Goal: Task Accomplishment & Management: Use online tool/utility

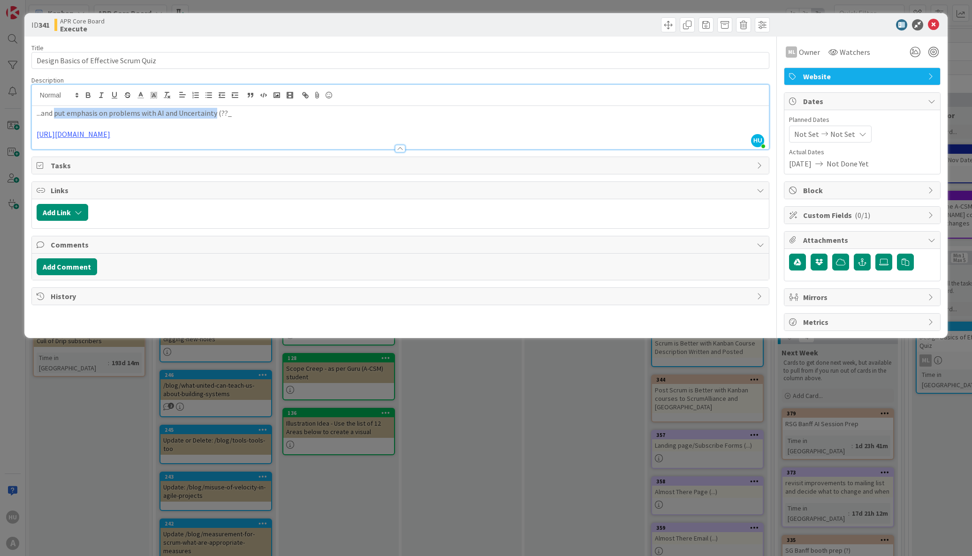
scroll to position [0, 202]
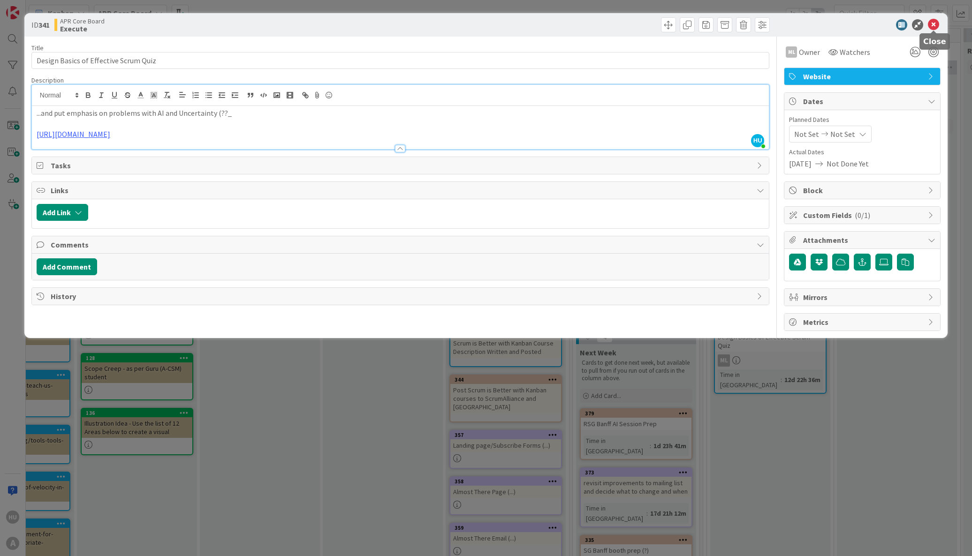
click at [932, 23] on icon at bounding box center [932, 24] width 11 height 11
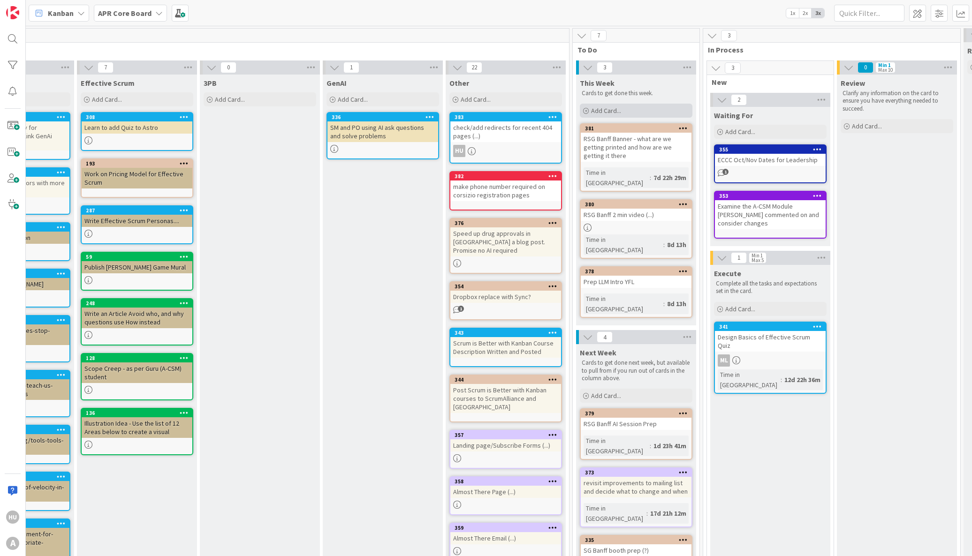
click at [619, 108] on span "Add Card..." at bounding box center [606, 110] width 30 height 8
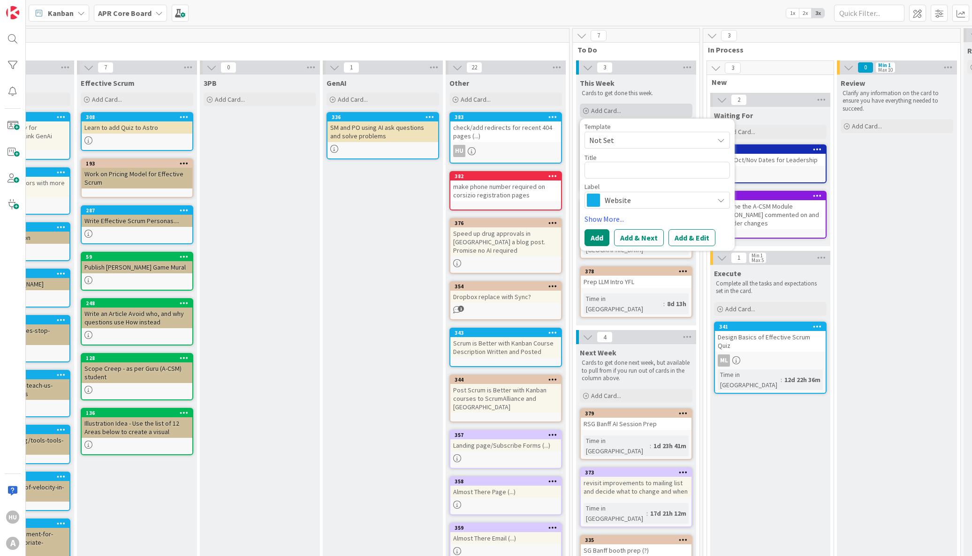
type textarea "x"
type textarea "S"
type textarea "x"
type textarea "Se"
type textarea "x"
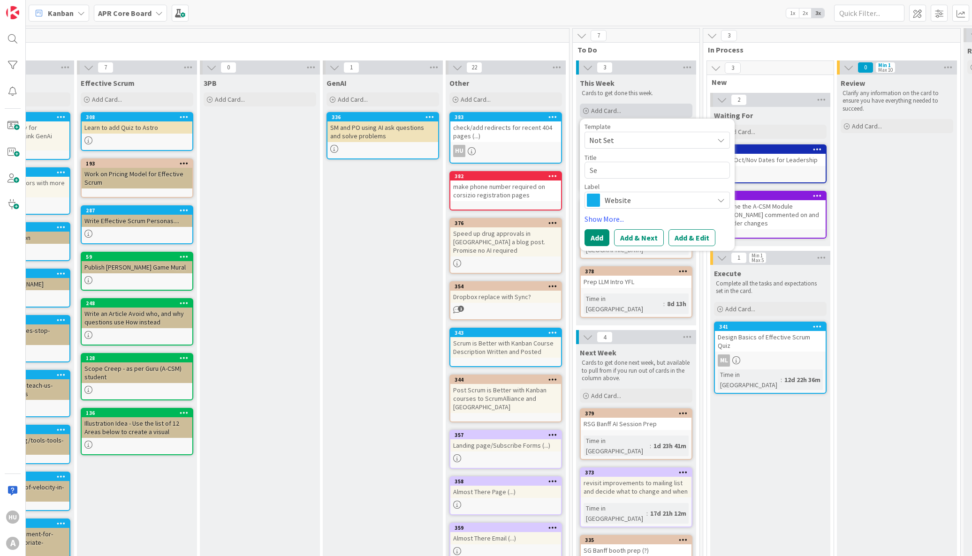
type textarea "Set"
type textarea "x"
type textarea "Set"
type textarea "x"
type textarea "Set S"
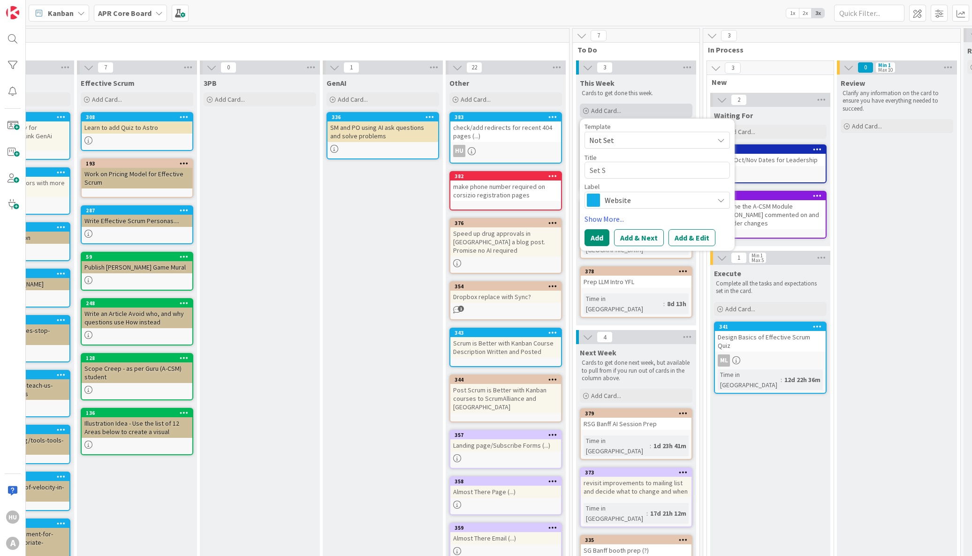
type textarea "x"
type textarea "Set Se"
type textarea "x"
type textarea "Set Sep"
type textarea "x"
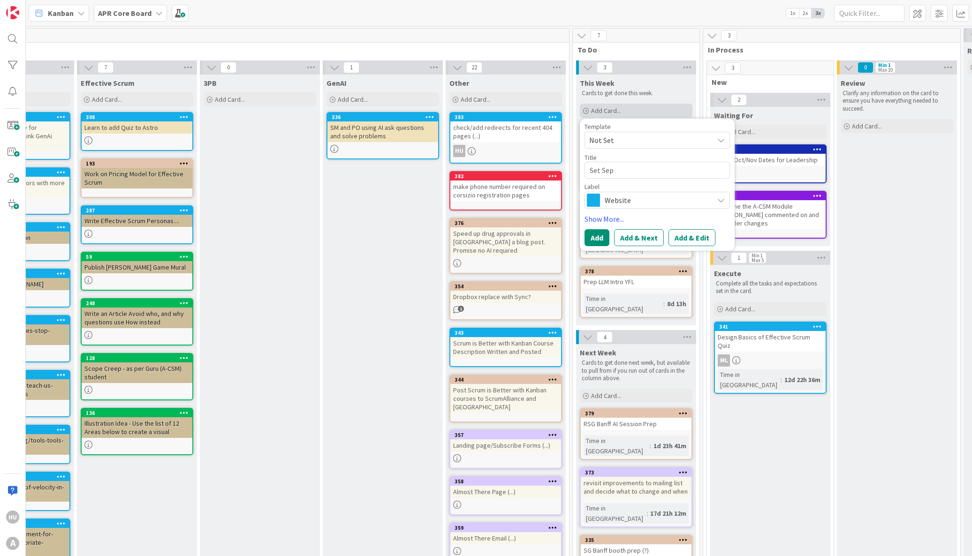
type textarea "Set Sept"
type textarea "x"
type textarea "Set Septe"
type textarea "x"
type textarea "Set Septem"
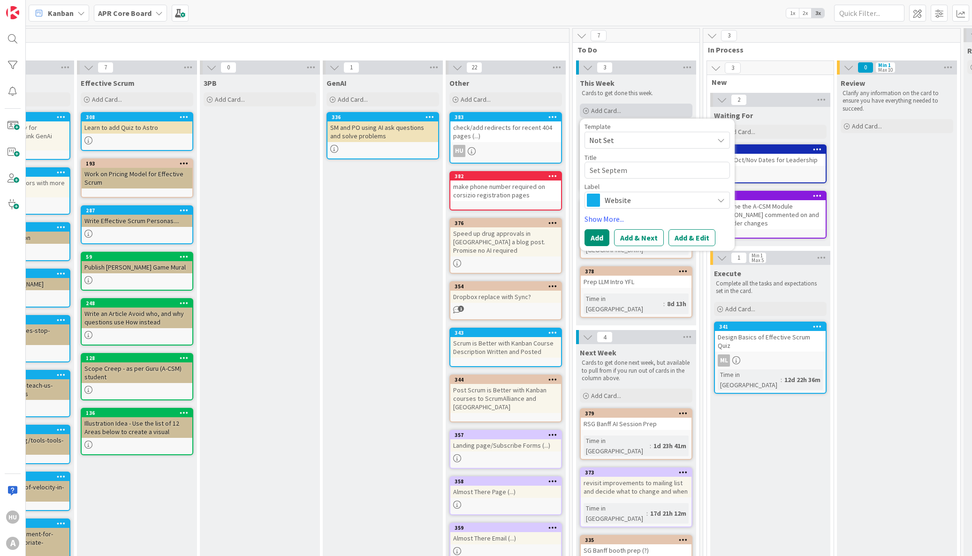
type textarea "x"
type textarea "Set Septemb"
type textarea "x"
type textarea "Set Septembe"
type textarea "x"
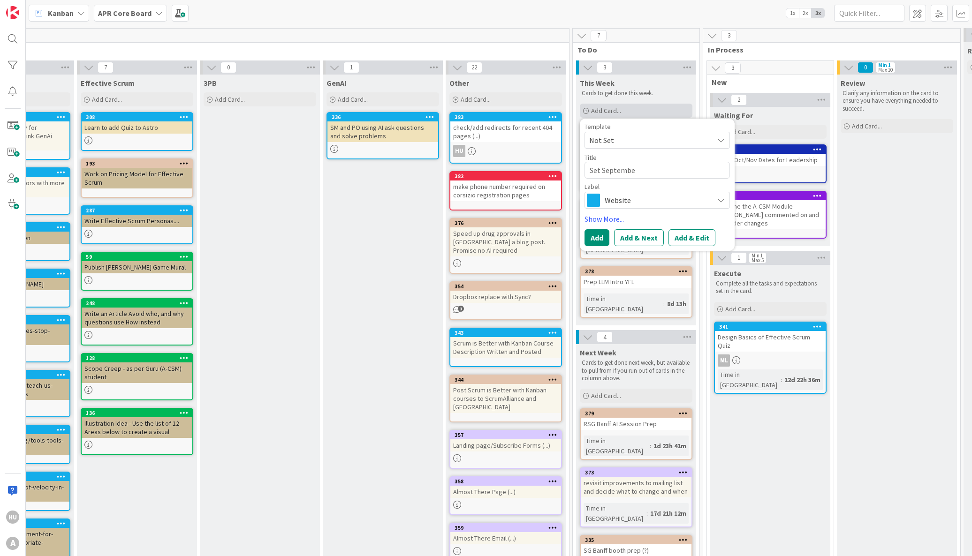
type textarea "Set September"
type textarea "x"
type textarea "Set September"
type textarea "x"
type textarea "Set September L"
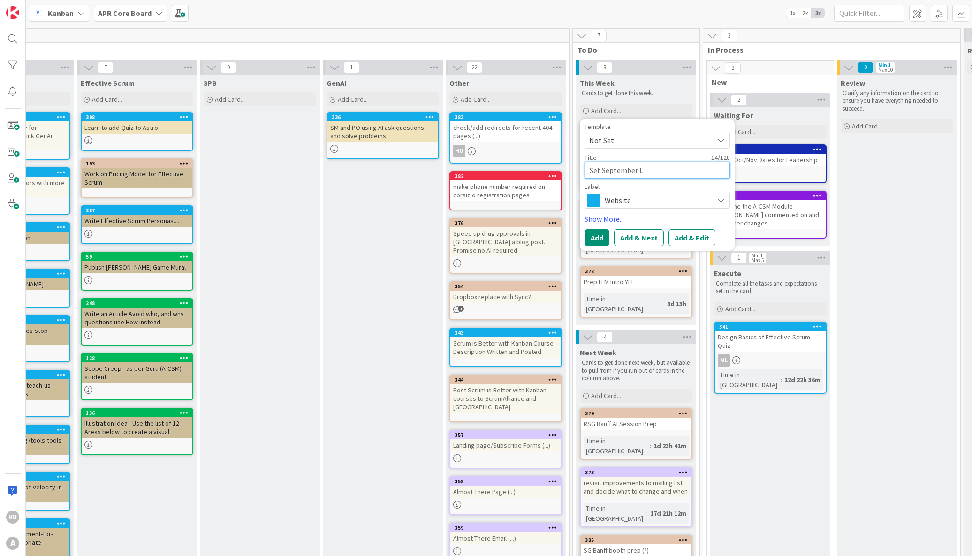
type textarea "x"
type textarea "Set September Le"
type textarea "x"
type textarea "Set September Lea"
type textarea "x"
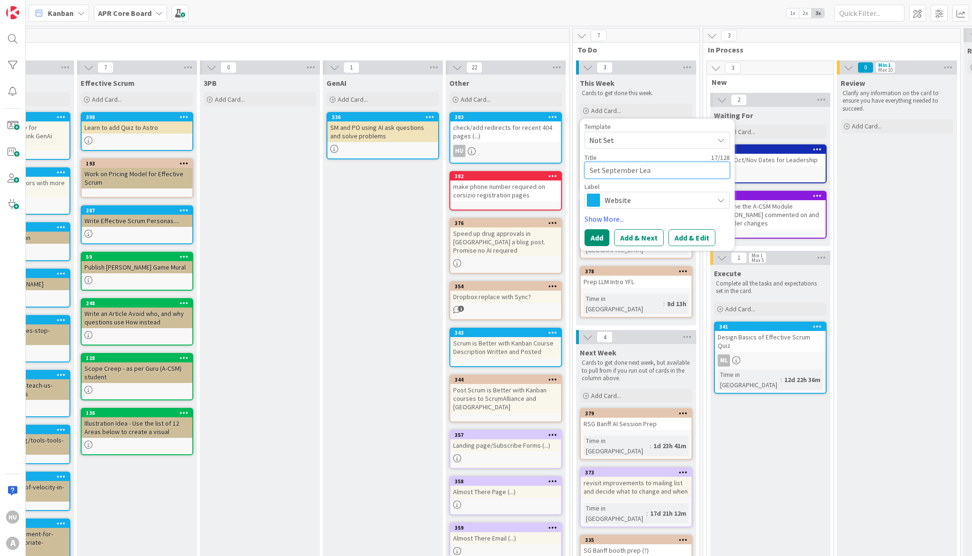
type textarea "Set September Lean"
type textarea "x"
type textarea "Set September Lean"
type textarea "x"
type textarea "Set September Lean C"
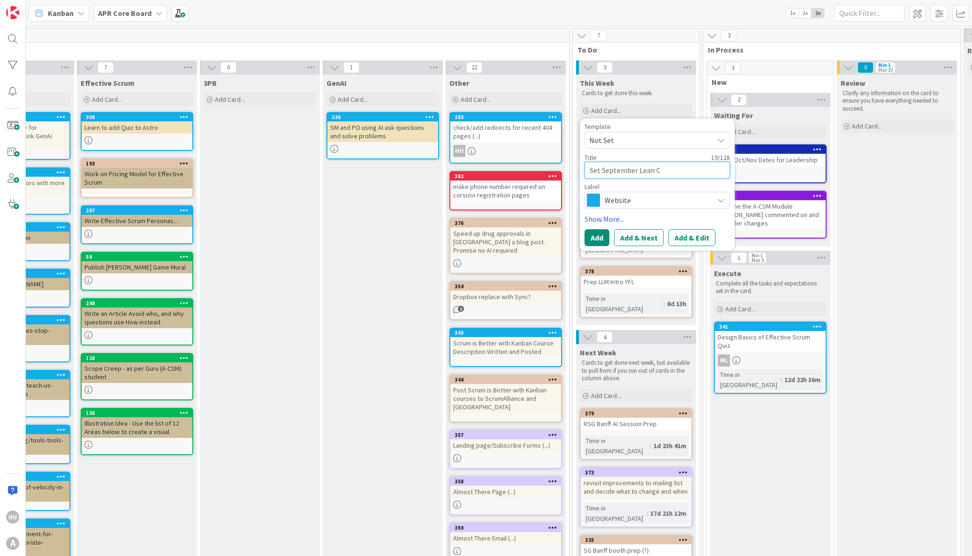
type textarea "x"
type textarea "Set September Lean Co"
type textarea "x"
type textarea "Set September Lean Cof"
type textarea "x"
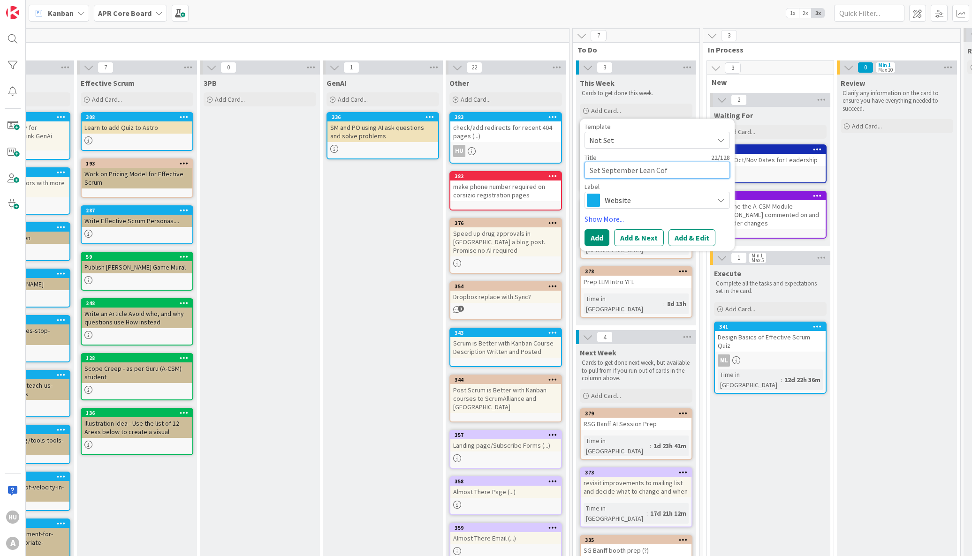
type textarea "Set September Lean Coff"
type textarea "x"
type textarea "Set September Lean Coffe"
type textarea "x"
type textarea "Set September Lean Coffee"
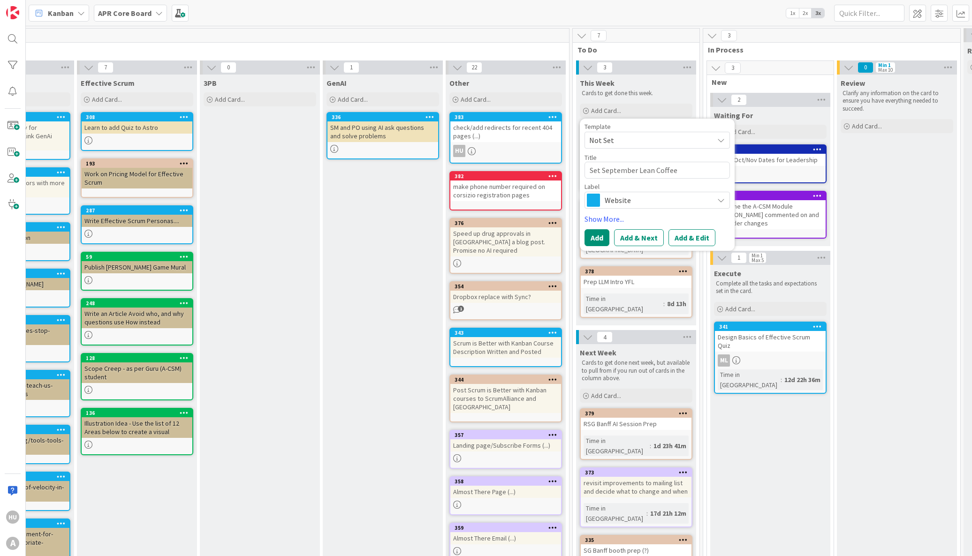
click at [633, 205] on span "Website" at bounding box center [656, 200] width 104 height 13
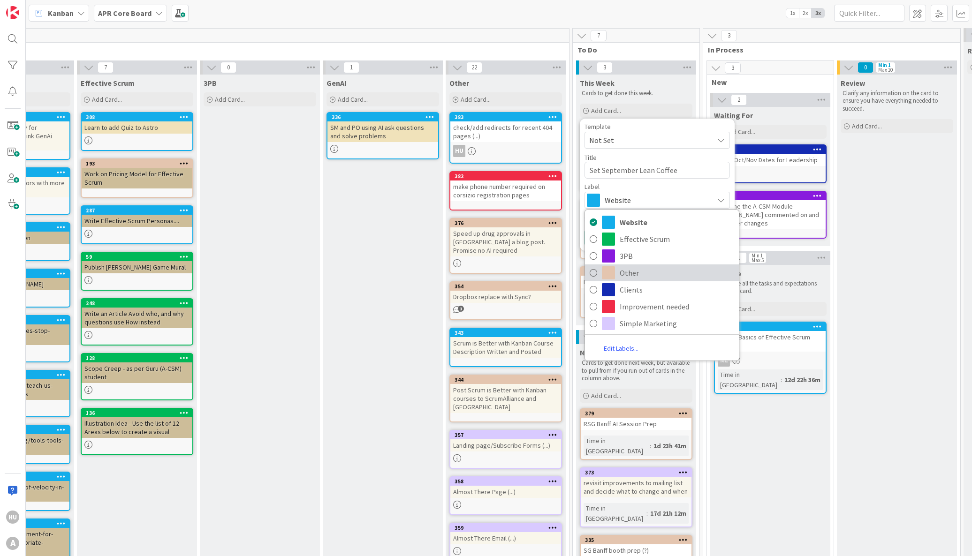
click at [631, 271] on span "Other" at bounding box center [676, 273] width 114 height 14
type textarea "x"
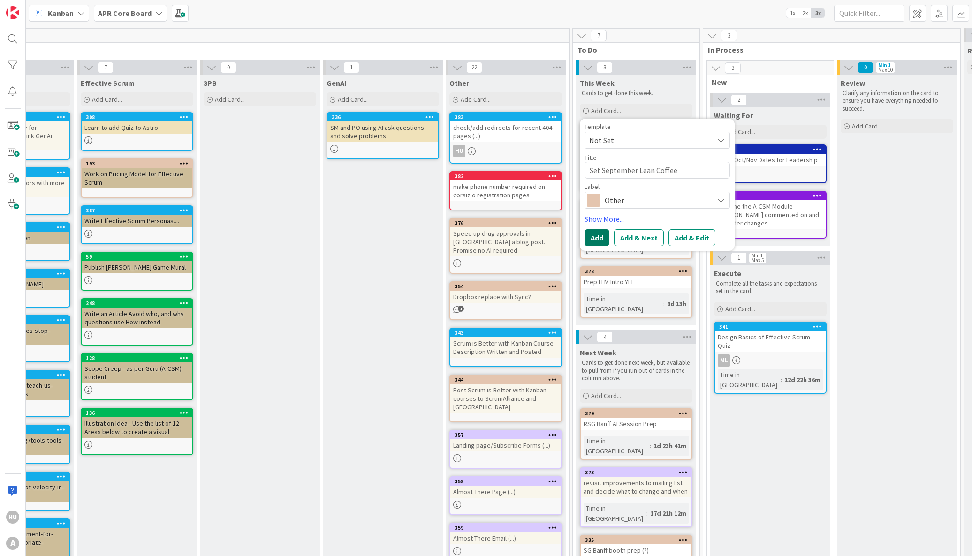
click at [603, 236] on button "Add" at bounding box center [596, 237] width 25 height 17
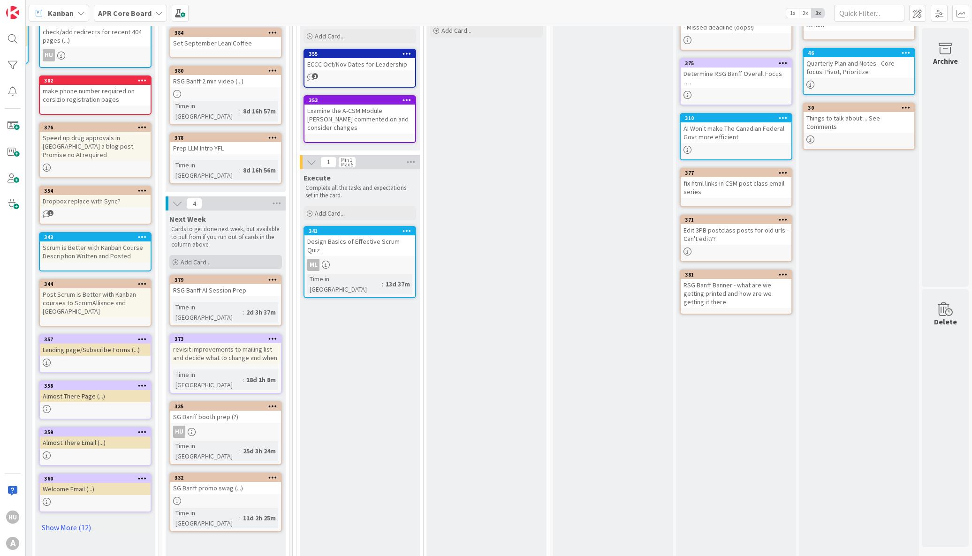
scroll to position [98, 612]
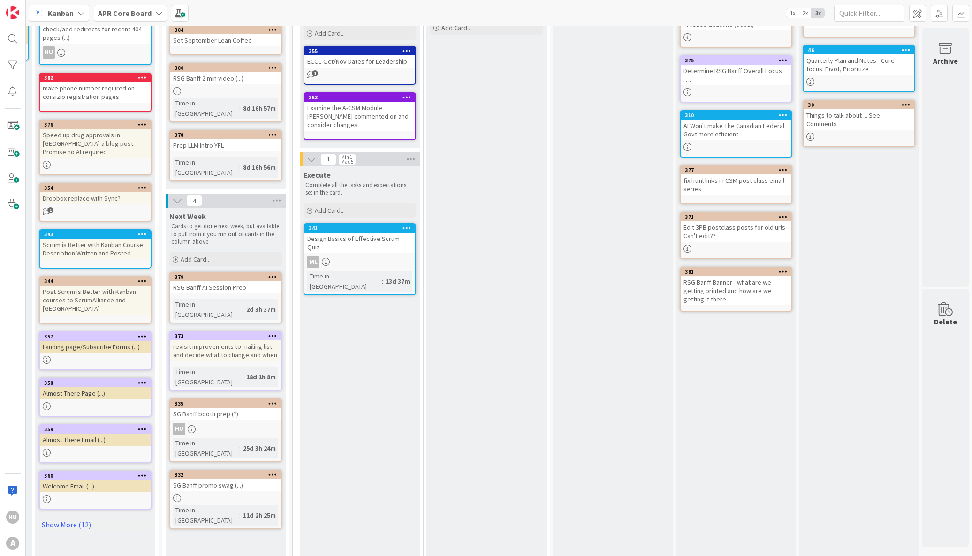
click at [213, 479] on div "SG Banff promo swag (...)" at bounding box center [225, 485] width 111 height 12
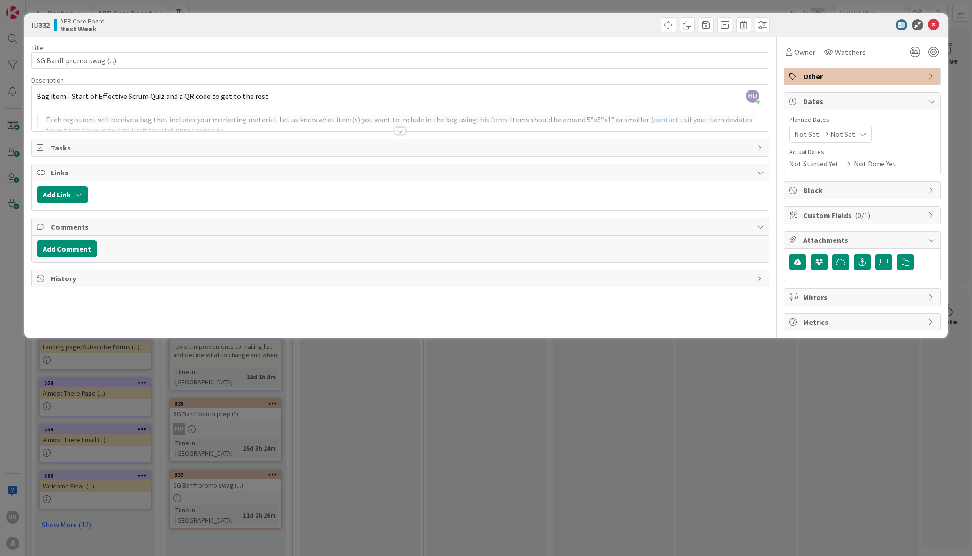
click at [398, 129] on div at bounding box center [400, 131] width 10 height 8
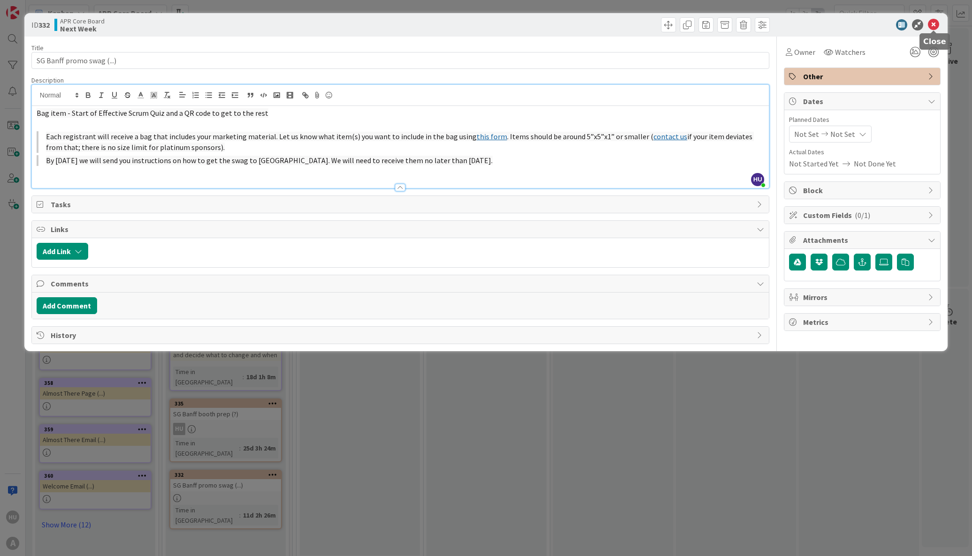
click at [932, 22] on icon at bounding box center [932, 24] width 11 height 11
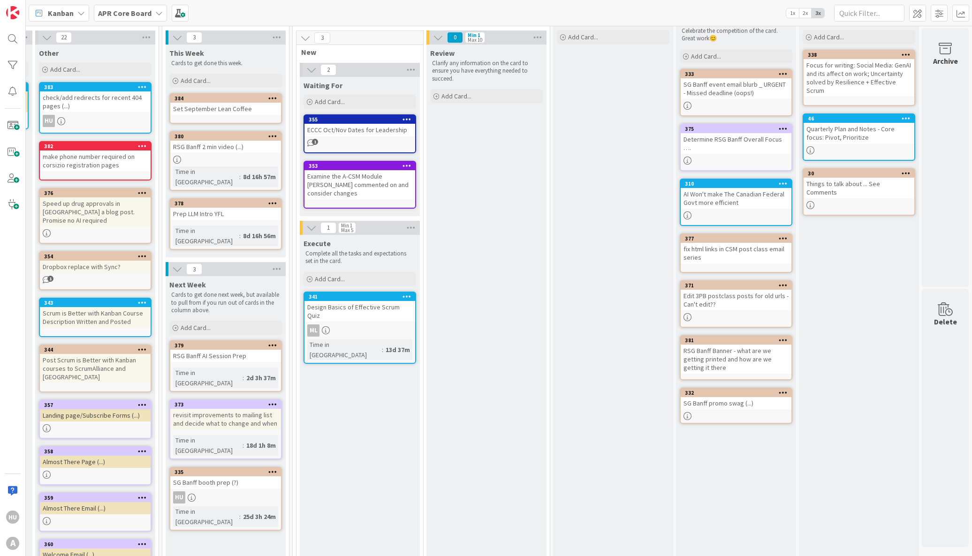
scroll to position [0, 612]
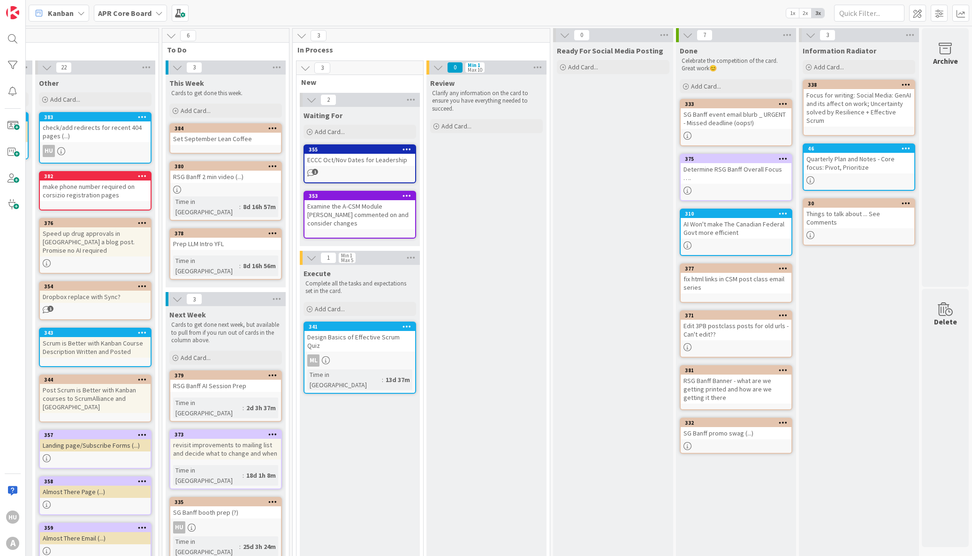
click at [360, 168] on link "355 ECCC Oct/Nov Dates for Leadership 1" at bounding box center [359, 163] width 113 height 39
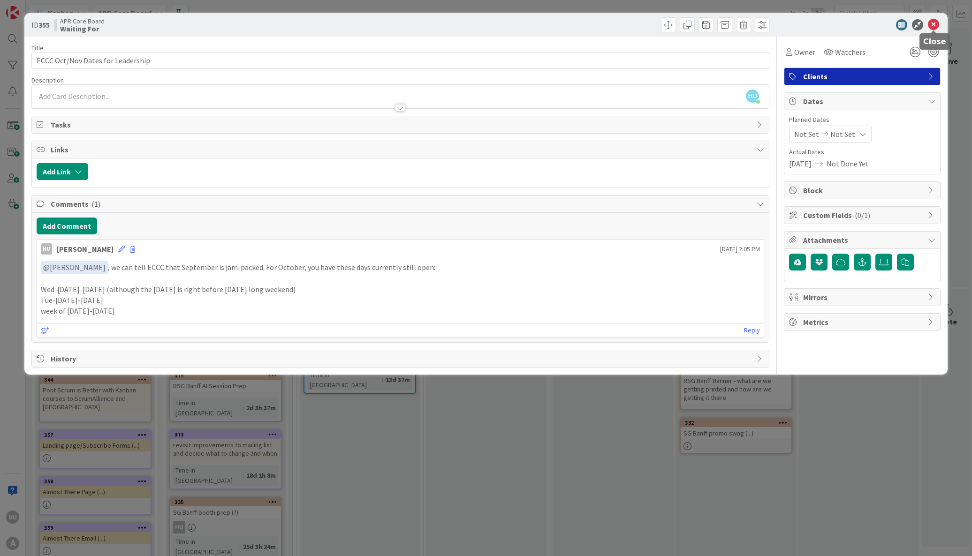
click at [933, 21] on icon at bounding box center [932, 24] width 11 height 11
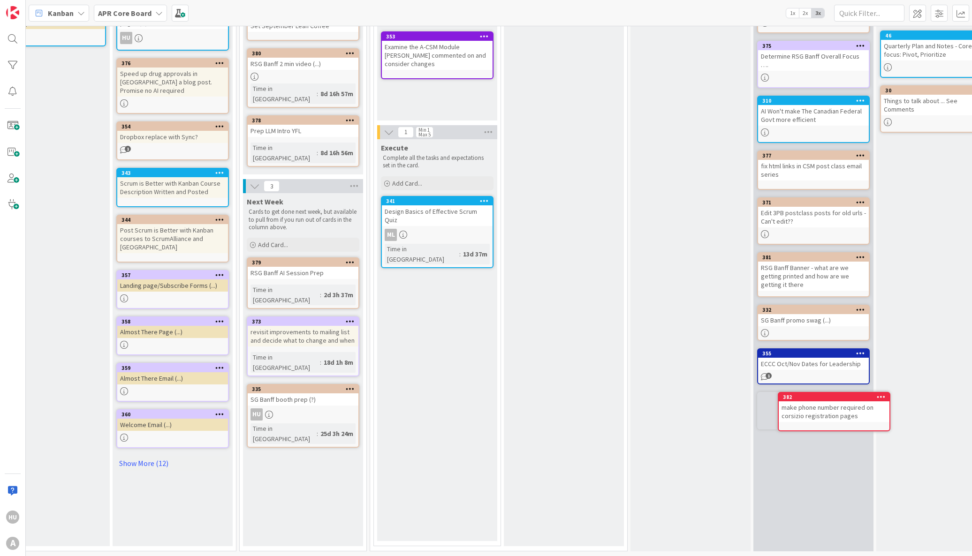
scroll to position [126, 538]
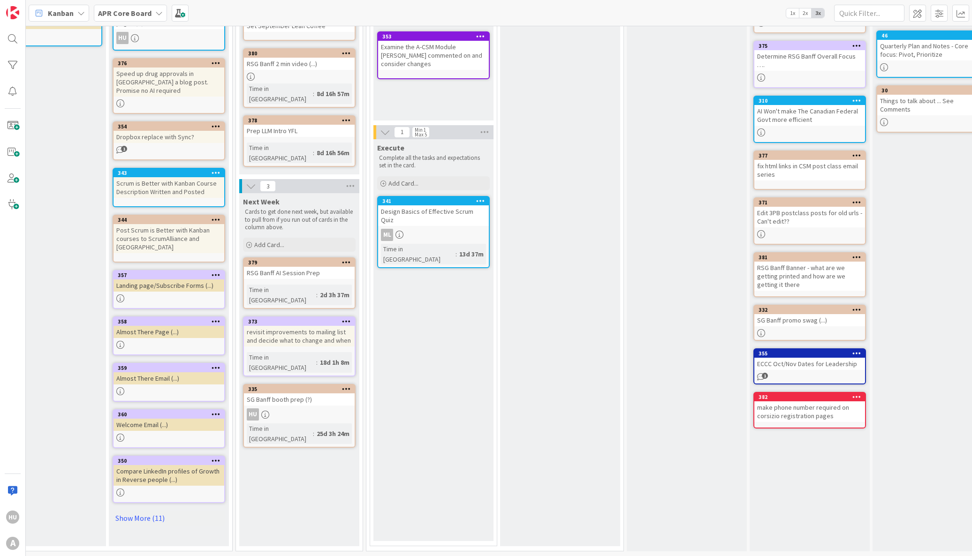
drag, startPoint x: 175, startPoint y: 194, endPoint x: 595, endPoint y: 1, distance: 461.6
